Goal: Information Seeking & Learning: Learn about a topic

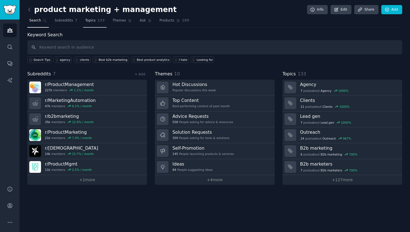
click at [96, 18] on link "Topics 133" at bounding box center [94, 21] width 23 height 11
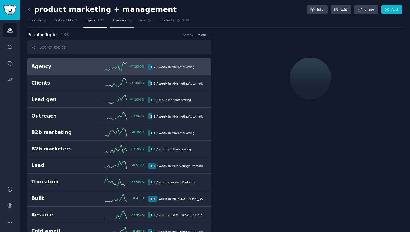
click at [115, 21] on span "Themes" at bounding box center [119, 20] width 14 height 5
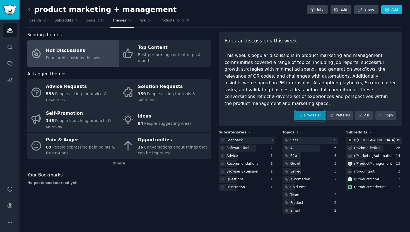
click at [310, 111] on link "Browse all" at bounding box center [310, 115] width 30 height 9
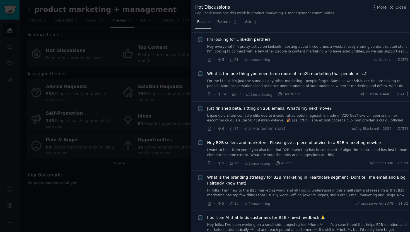
scroll to position [268, 0]
click at [292, 105] on span "Just finished beta, sitting on 25k emails. What's my next move?" at bounding box center [269, 108] width 124 height 6
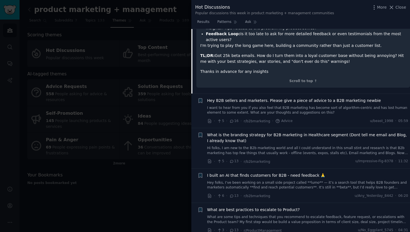
scroll to position [517, 0]
click at [155, 62] on div at bounding box center [205, 116] width 410 height 232
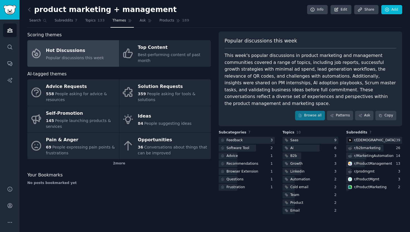
click at [155, 62] on div "Best-performing content of past month" at bounding box center [173, 58] width 70 height 12
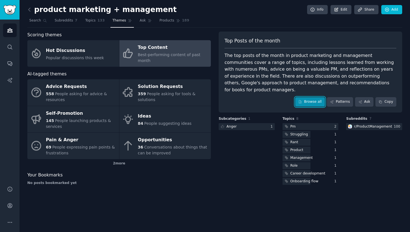
click at [312, 97] on link "Browse all" at bounding box center [310, 101] width 30 height 9
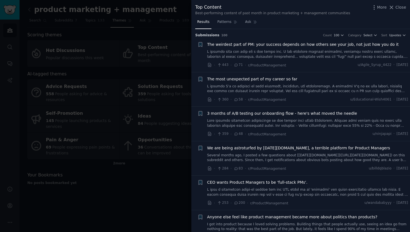
click at [242, 79] on span "The most unexpected part of my career so far" at bounding box center [252, 79] width 90 height 6
click at [246, 81] on span "The most unexpected part of my career so far" at bounding box center [252, 79] width 90 height 6
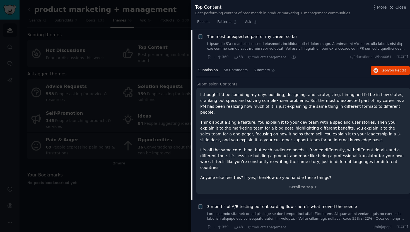
scroll to position [43, 0]
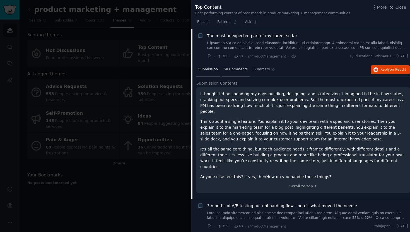
click at [238, 70] on span "58 Comments" at bounding box center [236, 69] width 24 height 5
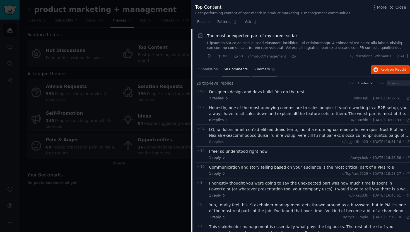
click at [261, 69] on span "Summary" at bounding box center [261, 69] width 16 height 5
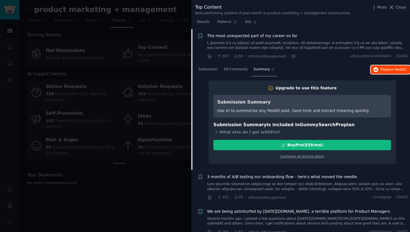
click at [380, 69] on span "Reply on Reddit" at bounding box center [393, 69] width 26 height 5
